Goal: Transaction & Acquisition: Purchase product/service

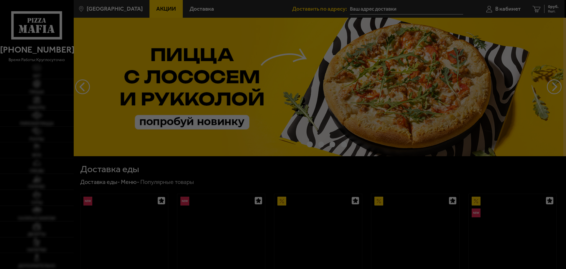
type input "[STREET_ADDRESS][PERSON_NAME]"
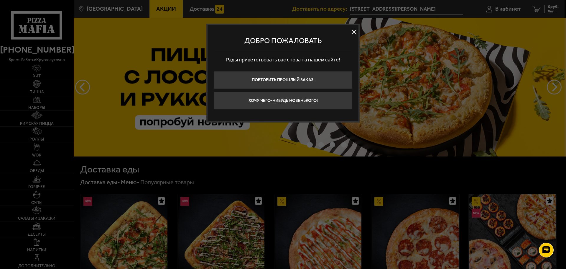
click at [521, 60] on div at bounding box center [283, 134] width 566 height 269
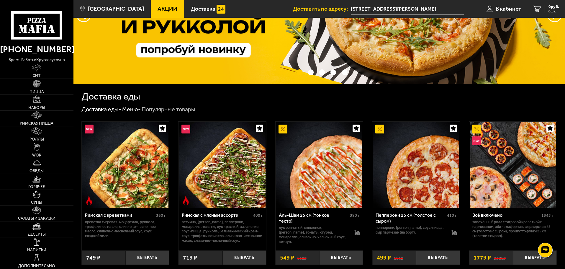
scroll to position [118, 0]
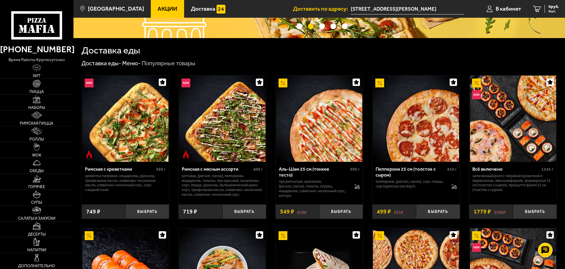
click at [307, 128] on img at bounding box center [319, 118] width 86 height 86
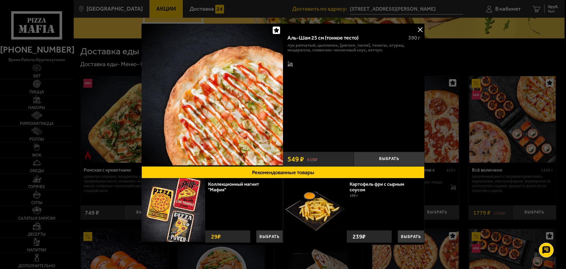
click at [419, 28] on button at bounding box center [420, 29] width 9 height 9
